Goal: Find contact information: Find contact information

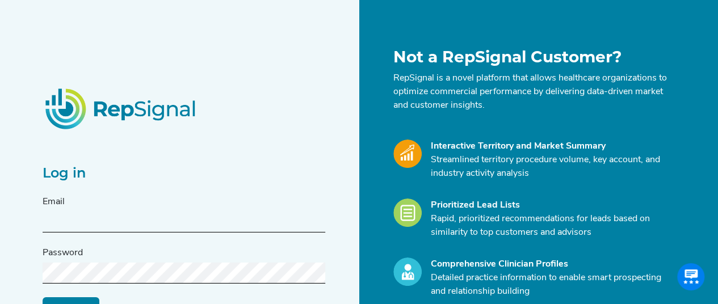
click at [146, 209] on div "Email" at bounding box center [184, 213] width 283 height 37
click at [83, 220] on input "text" at bounding box center [184, 222] width 283 height 21
type input "[PERSON_NAME][EMAIL_ADDRESS][DOMAIN_NAME]"
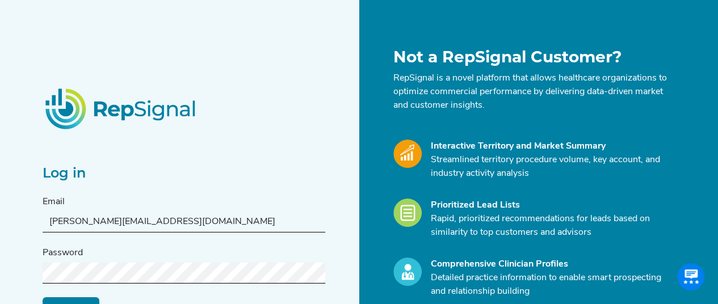
click at [78, 297] on input "Log in" at bounding box center [71, 308] width 57 height 22
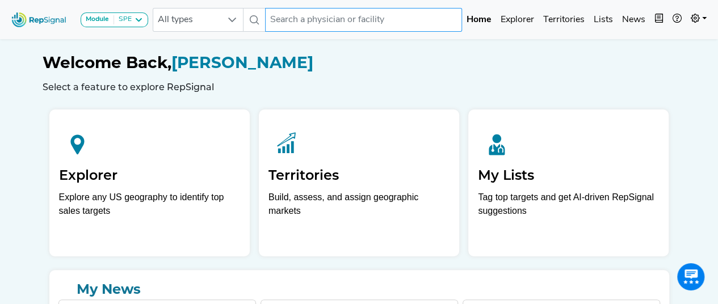
click at [341, 19] on input "text" at bounding box center [363, 20] width 197 height 24
type input "[PERSON_NAME]"
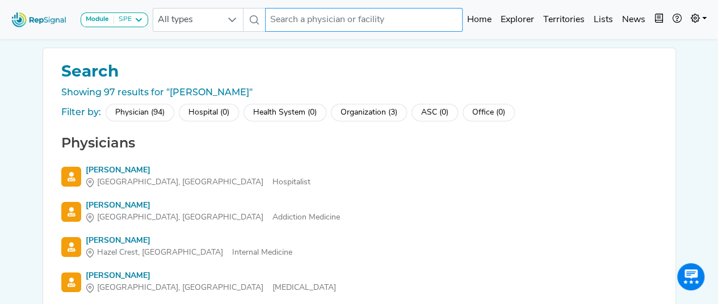
scroll to position [22, 0]
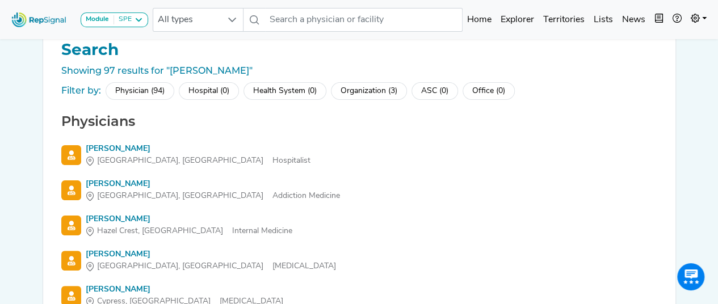
click at [151, 90] on div "Physician (94)" at bounding box center [140, 91] width 69 height 18
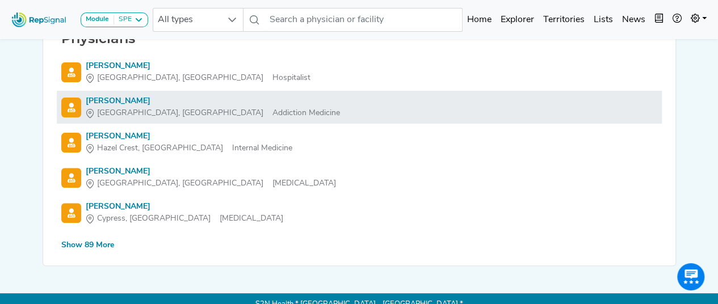
scroll to position [106, 0]
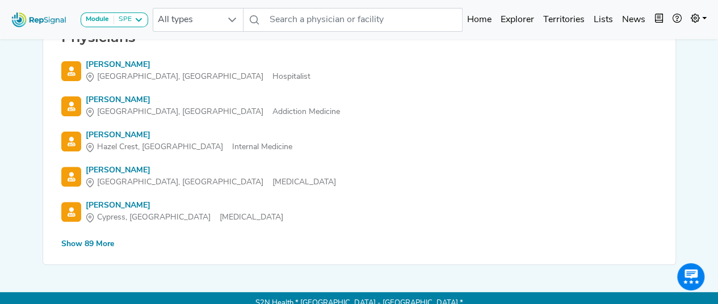
click at [101, 245] on div "Show 89 More" at bounding box center [87, 244] width 53 height 12
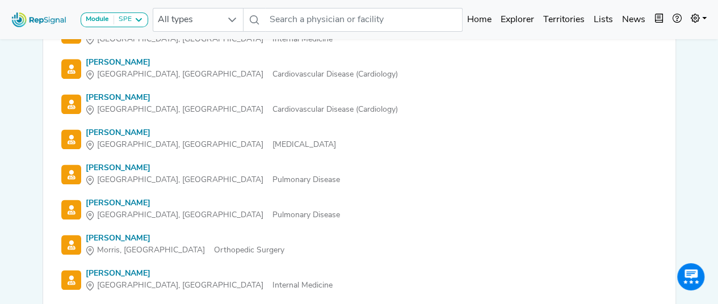
scroll to position [742, 0]
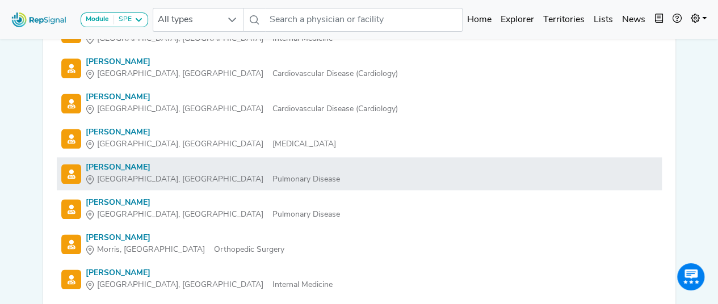
click at [120, 178] on span "[GEOGRAPHIC_DATA], [GEOGRAPHIC_DATA]" at bounding box center [180, 180] width 166 height 12
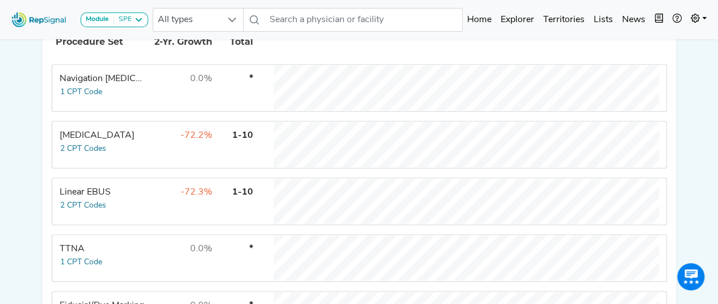
scroll to position [279, 0]
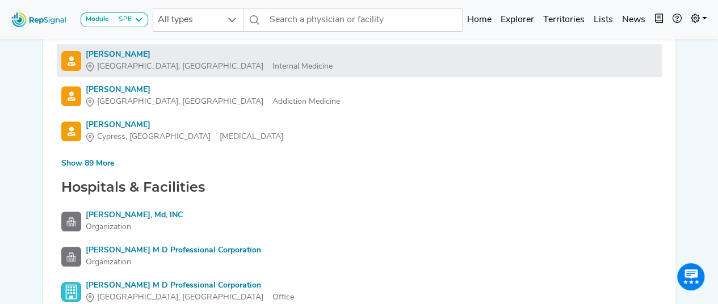
scroll to position [185, 0]
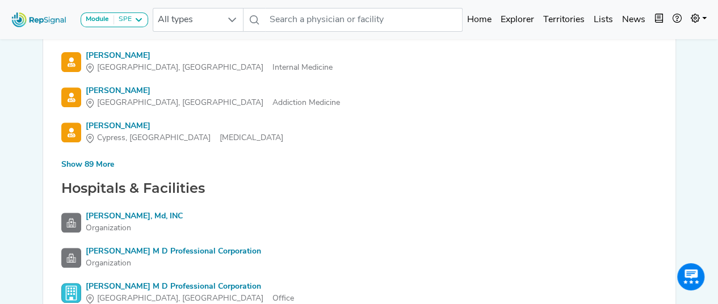
click at [92, 166] on div "Show 89 More" at bounding box center [87, 165] width 53 height 12
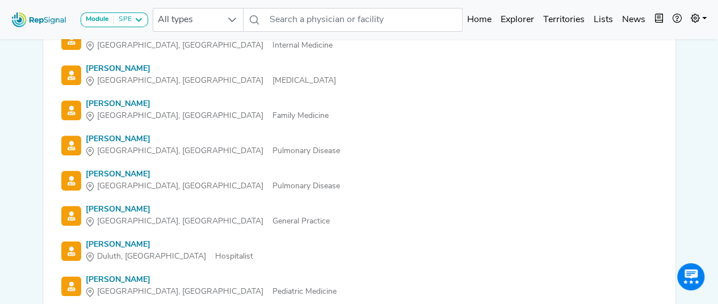
scroll to position [597, 0]
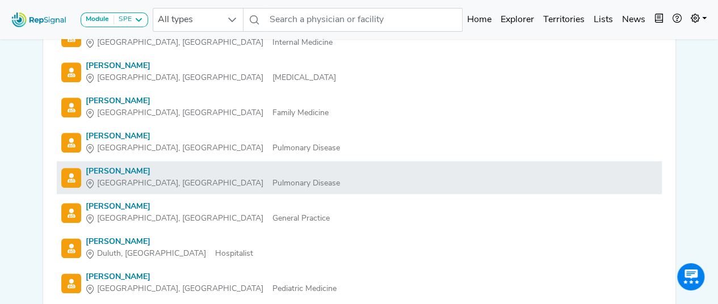
click at [134, 172] on div "[PERSON_NAME]" at bounding box center [213, 172] width 254 height 12
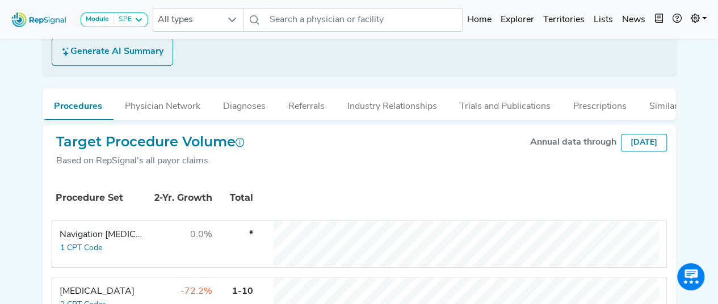
scroll to position [232, 0]
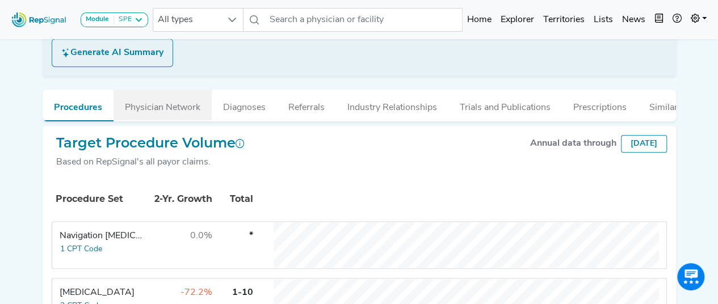
click at [176, 104] on button "Physician Network" at bounding box center [163, 105] width 98 height 31
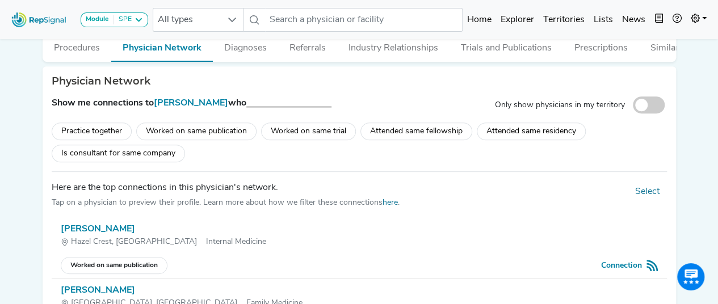
scroll to position [291, 0]
click at [435, 141] on div "Attended same fellowship" at bounding box center [416, 132] width 112 height 18
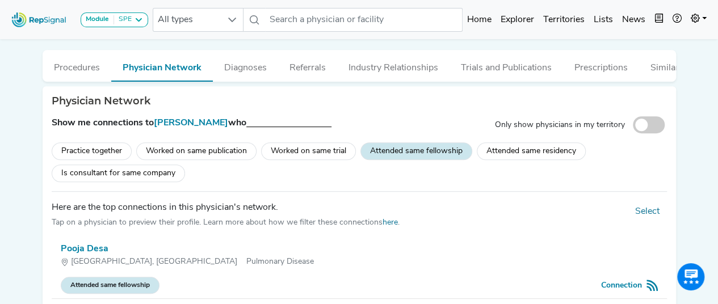
scroll to position [270, 0]
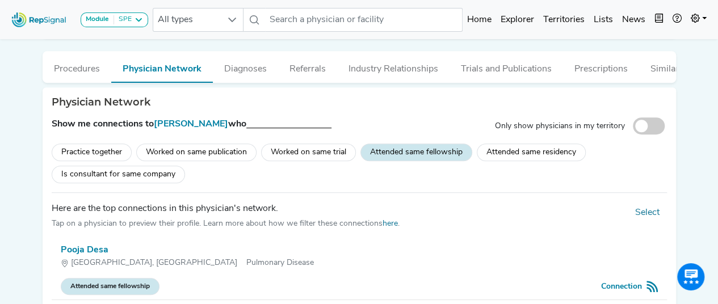
click at [498, 161] on div "Attended same residency" at bounding box center [531, 153] width 109 height 18
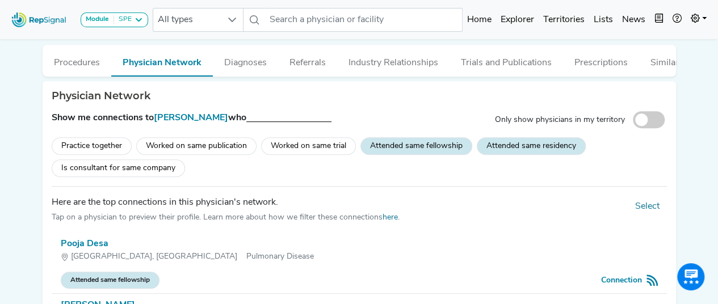
click at [307, 155] on div "Worked on same trial" at bounding box center [308, 146] width 95 height 18
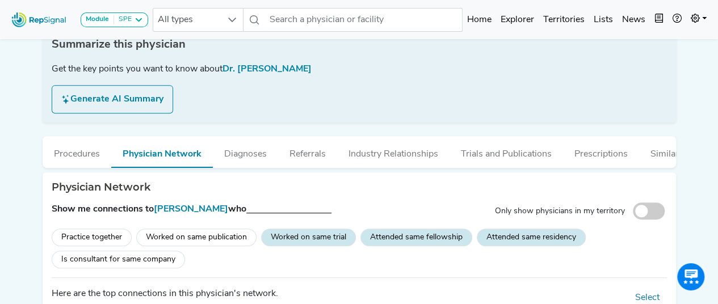
scroll to position [184, 0]
click at [192, 240] on div "Worked on same publication" at bounding box center [196, 238] width 120 height 18
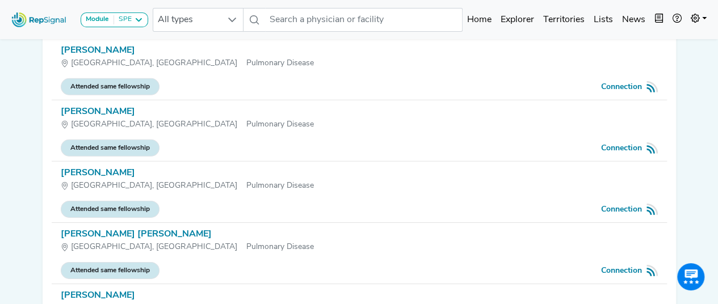
scroll to position [1696, 0]
click at [120, 110] on div "[PERSON_NAME]" at bounding box center [359, 113] width 597 height 14
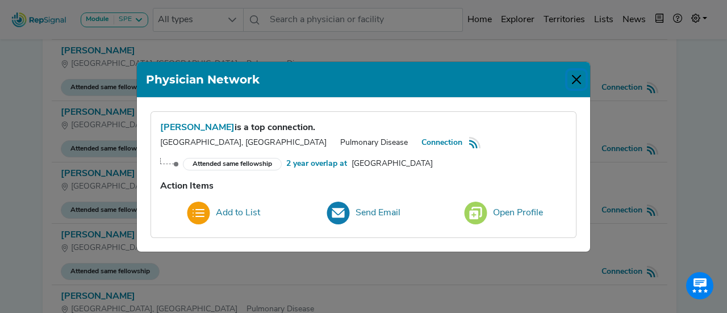
click at [574, 77] on button "Close" at bounding box center [576, 79] width 18 height 18
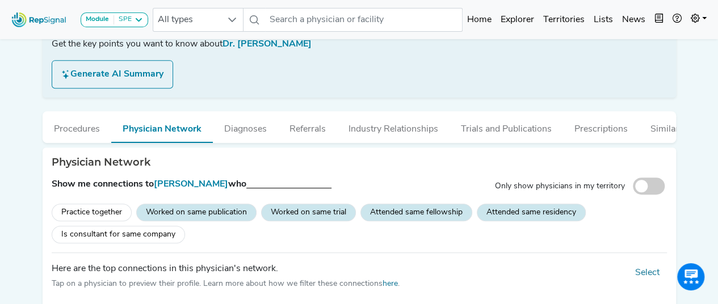
scroll to position [209, 0]
click at [106, 217] on div "Practice together" at bounding box center [92, 213] width 80 height 18
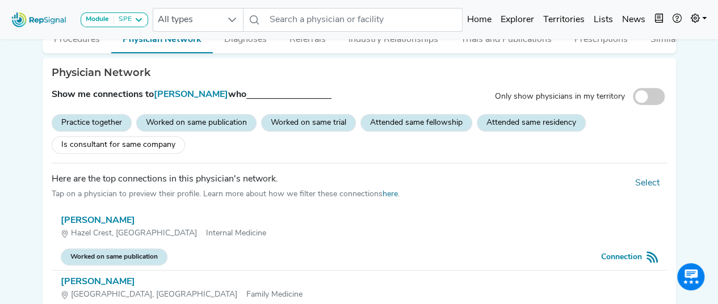
scroll to position [280, 0]
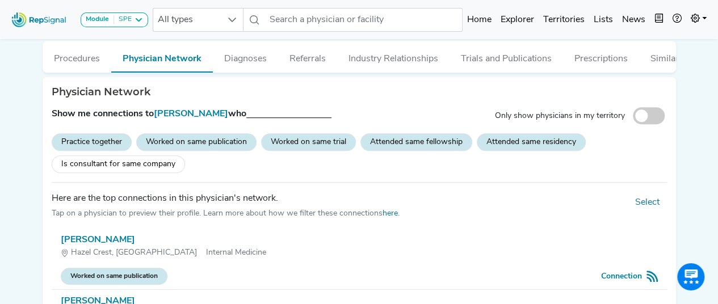
click at [219, 151] on div "Worked on same publication" at bounding box center [196, 142] width 120 height 18
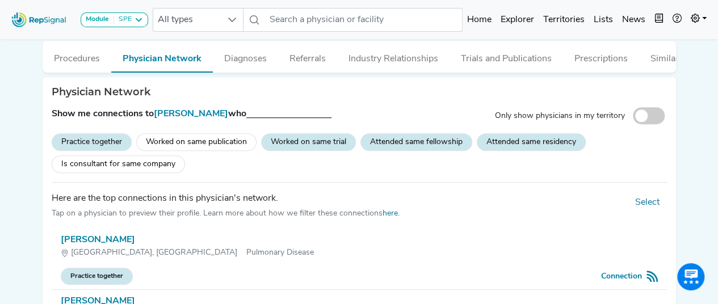
click at [295, 146] on div "Worked on same trial" at bounding box center [308, 142] width 95 height 18
click at [387, 148] on div "Attended same fellowship" at bounding box center [416, 142] width 112 height 18
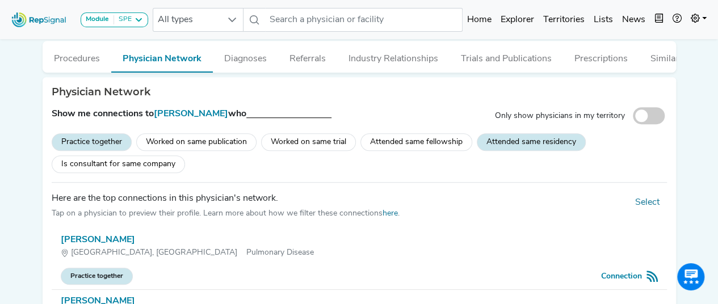
click at [528, 150] on div "Attended same residency" at bounding box center [531, 142] width 109 height 18
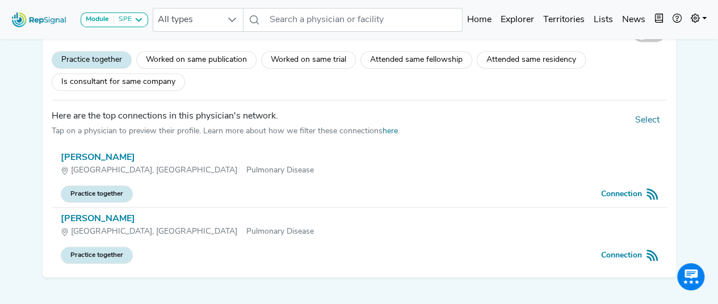
scroll to position [375, 0]
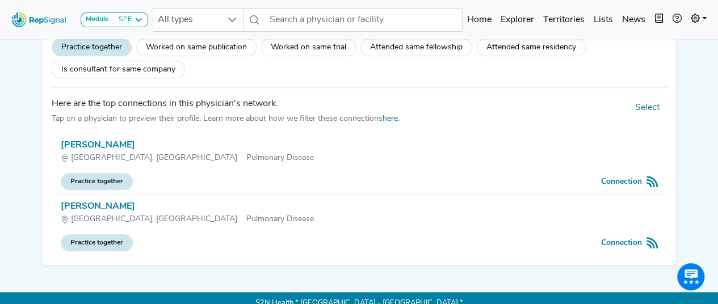
click at [100, 152] on div "[PERSON_NAME]" at bounding box center [359, 146] width 597 height 14
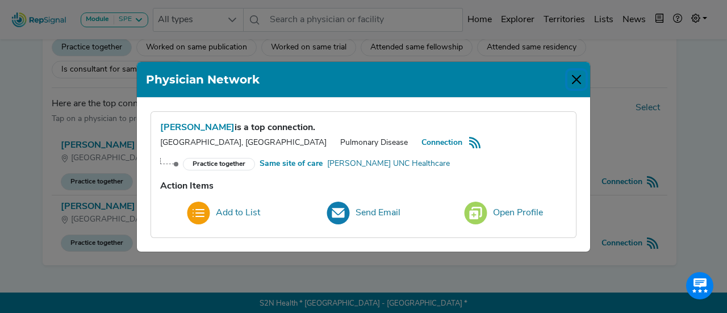
click at [575, 79] on button "Close" at bounding box center [576, 79] width 18 height 18
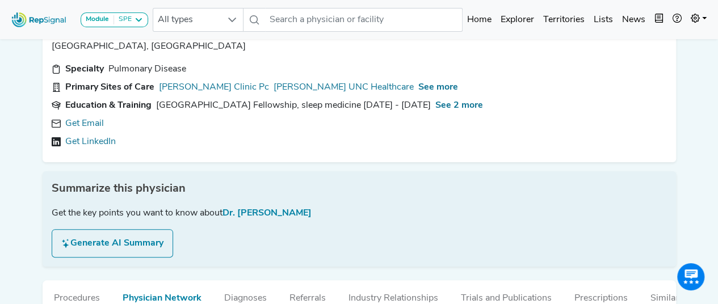
scroll to position [0, 0]
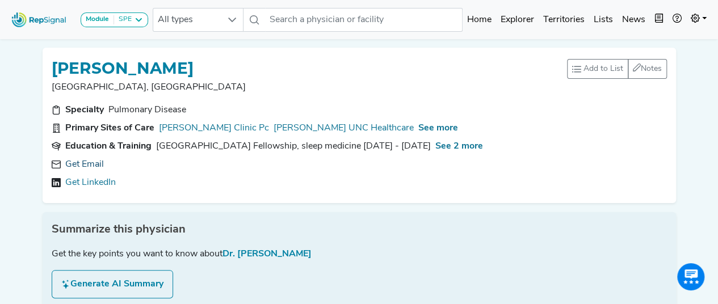
click at [74, 168] on link "Get Email" at bounding box center [84, 165] width 39 height 14
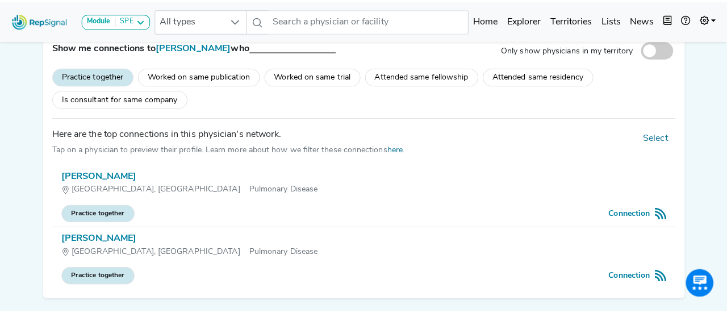
scroll to position [350, 0]
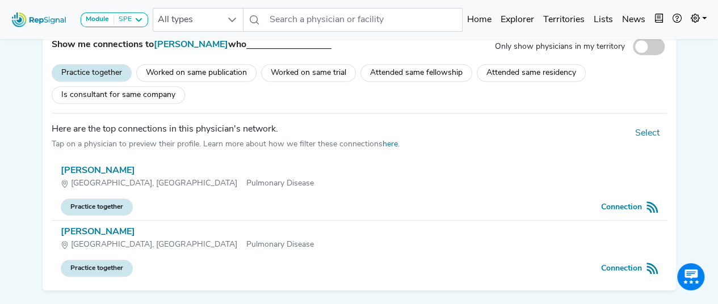
click at [86, 177] on div "[PERSON_NAME]" at bounding box center [359, 171] width 597 height 14
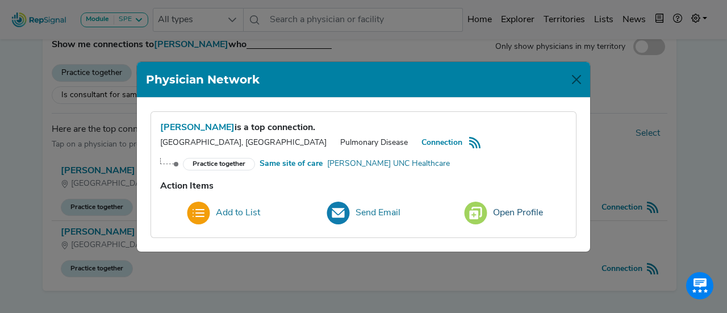
click at [525, 204] on button "Open Profile" at bounding box center [503, 213] width 94 height 31
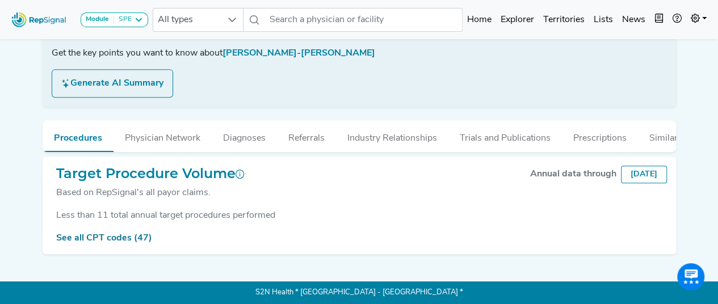
scroll to position [209, 0]
click at [111, 242] on link "See all CPT codes (47)" at bounding box center [104, 238] width 96 height 9
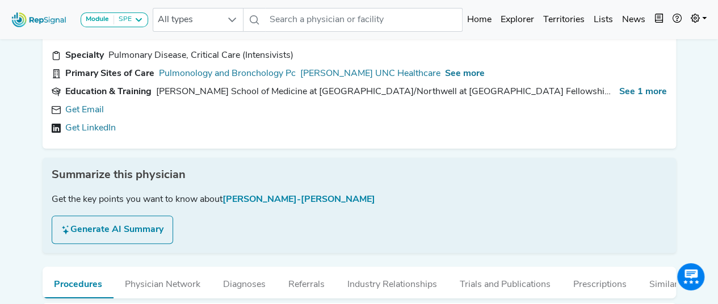
scroll to position [0, 0]
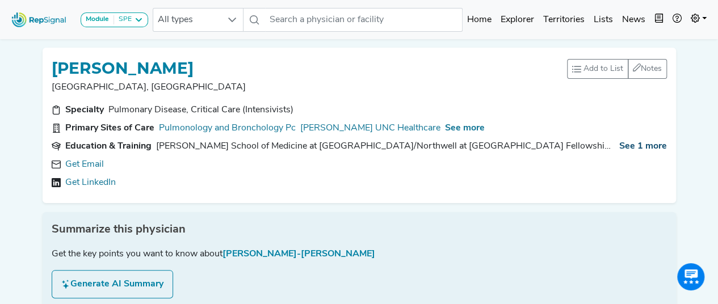
click at [641, 147] on span "See 1 more" at bounding box center [643, 146] width 48 height 9
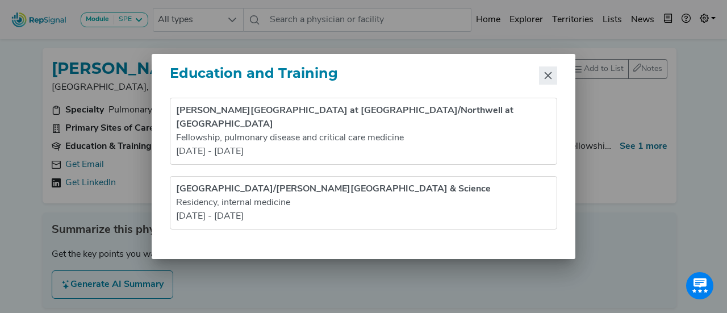
click at [545, 80] on icon "Close" at bounding box center [547, 75] width 9 height 9
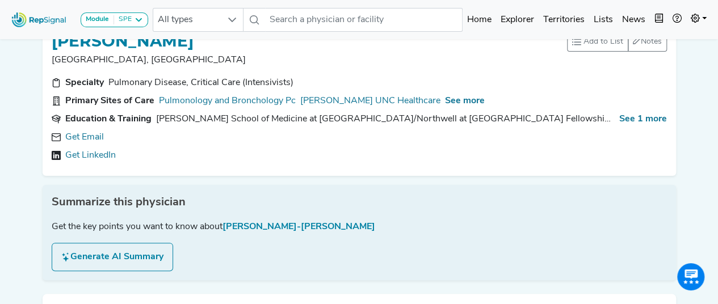
scroll to position [28, 0]
click at [81, 136] on link "Get Email" at bounding box center [84, 137] width 39 height 14
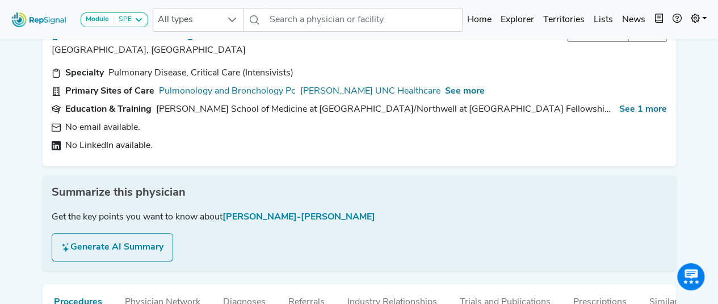
scroll to position [0, 0]
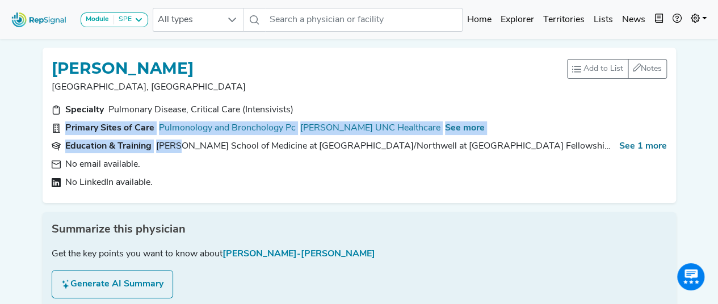
drag, startPoint x: 179, startPoint y: 139, endPoint x: 406, endPoint y: 116, distance: 228.2
click at [406, 116] on div "Specialty Pulmonary Disease, Critical Care (Intensivists) Primary Sites of Care…" at bounding box center [359, 148] width 629 height 91
